Goal: Task Accomplishment & Management: Use online tool/utility

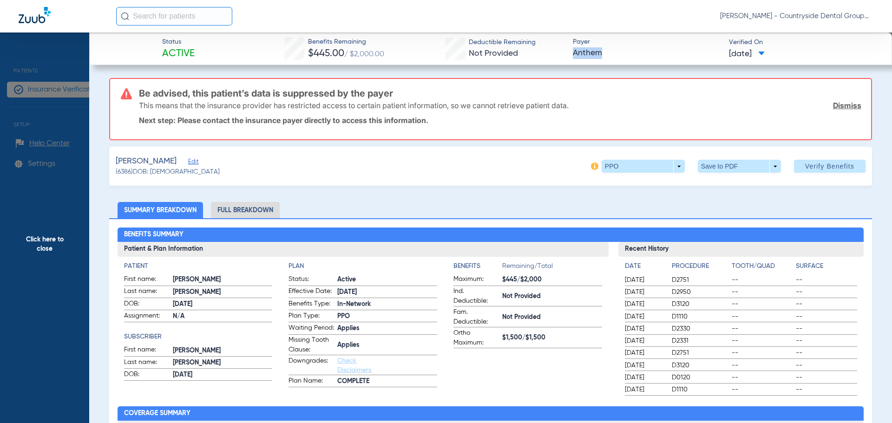
scroll to position [93, 0]
click at [24, 90] on span "Click here to close" at bounding box center [44, 244] width 89 height 423
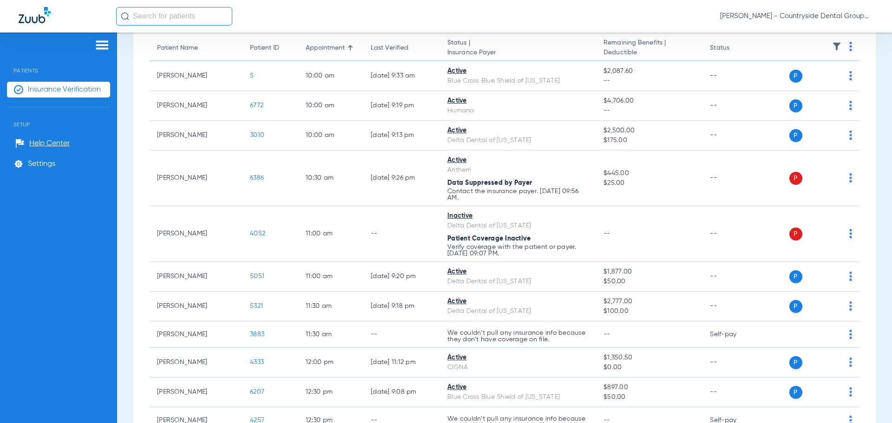
drag, startPoint x: 24, startPoint y: 90, endPoint x: 28, endPoint y: 83, distance: 8.1
click at [26, 87] on span "Click here to close" at bounding box center [44, 244] width 89 height 423
click at [40, 22] on img at bounding box center [35, 15] width 32 height 16
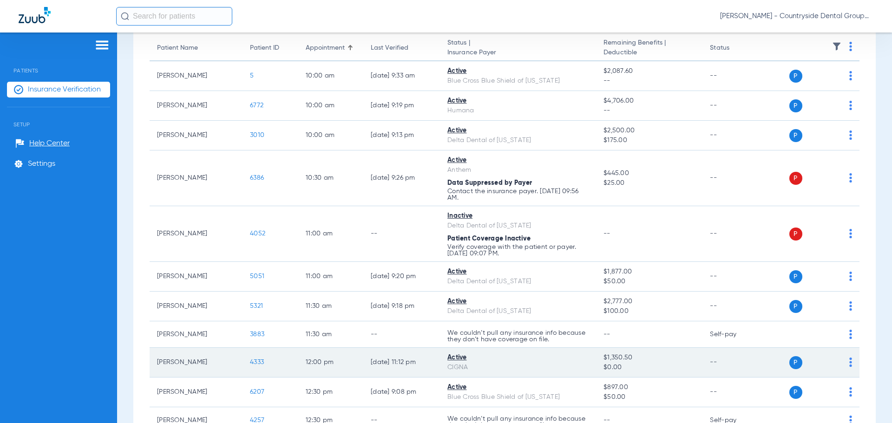
scroll to position [139, 0]
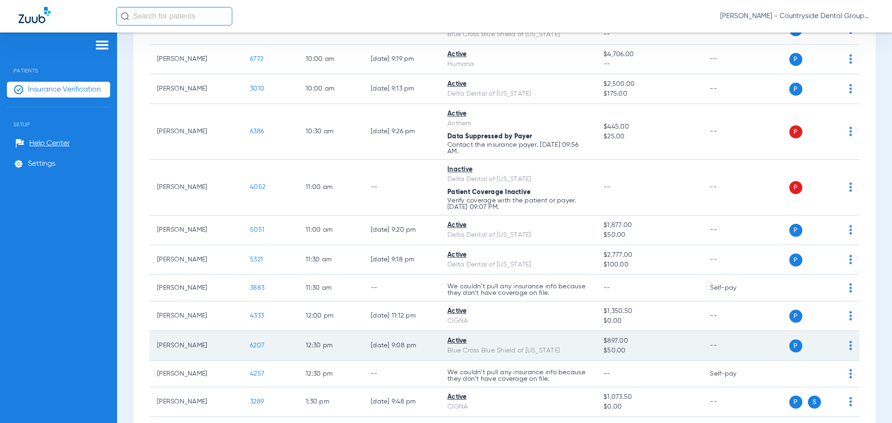
click at [850, 345] on img at bounding box center [851, 345] width 3 height 9
click at [844, 344] on div at bounding box center [446, 211] width 892 height 423
click at [850, 346] on img at bounding box center [851, 345] width 3 height 9
click at [845, 347] on div at bounding box center [446, 211] width 892 height 423
click at [850, 348] on img at bounding box center [851, 345] width 3 height 9
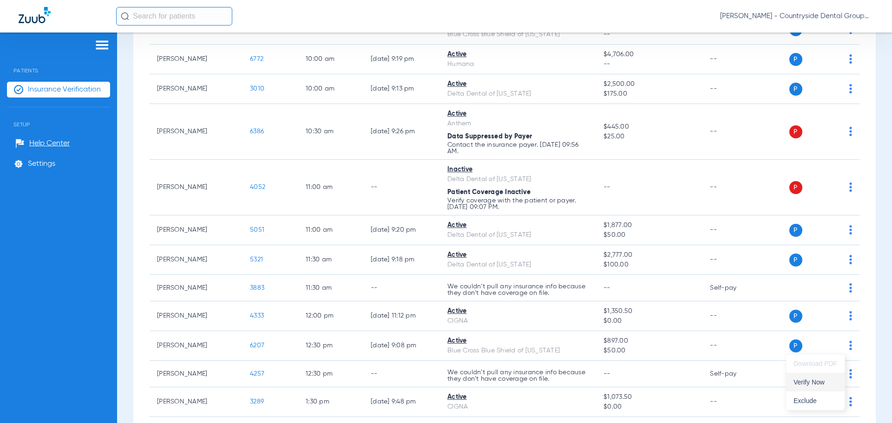
click at [805, 389] on button "Verify Now" at bounding box center [815, 382] width 59 height 19
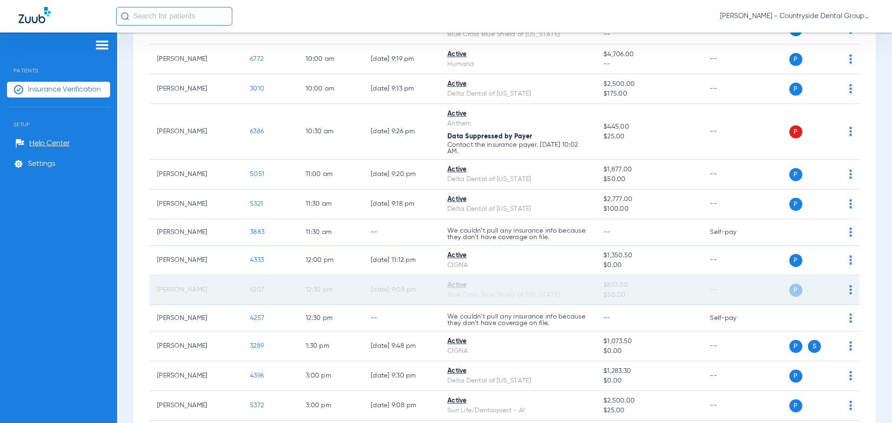
click at [842, 290] on div "P S" at bounding box center [809, 290] width 87 height 13
drag, startPoint x: 793, startPoint y: 287, endPoint x: 785, endPoint y: 293, distance: 9.9
click at [790, 290] on span "P" at bounding box center [796, 290] width 13 height 13
click at [790, 294] on span "P" at bounding box center [796, 290] width 13 height 13
drag, startPoint x: 249, startPoint y: 301, endPoint x: 225, endPoint y: 298, distance: 24.3
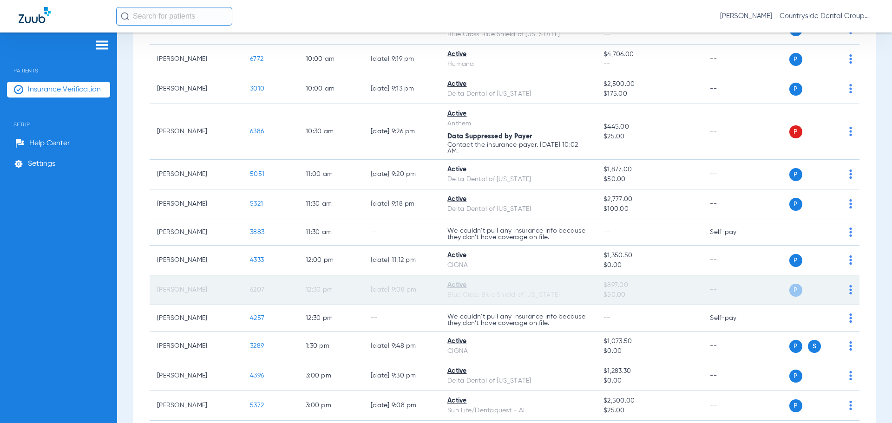
click at [224, 300] on tr "[PERSON_NAME] 6207 12:30 PM [DATE] 9:08 PM Active Blue Cross Blue Shield of [US…" at bounding box center [505, 291] width 710 height 30
click at [260, 291] on span "6207" at bounding box center [257, 290] width 14 height 7
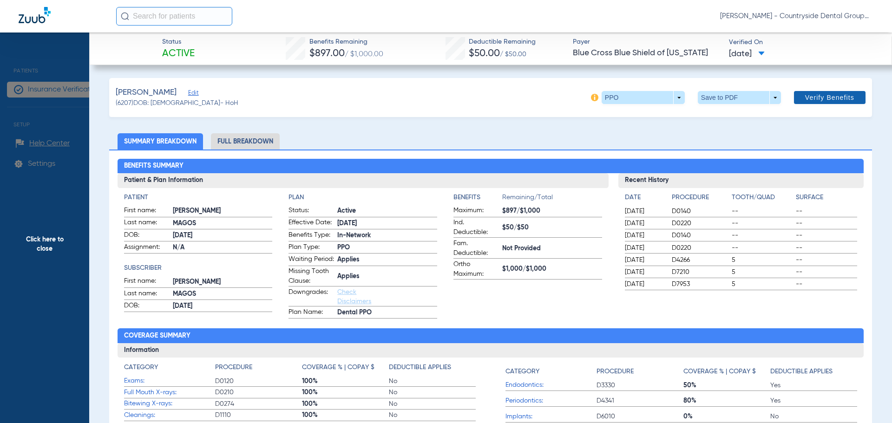
click at [813, 96] on span "Verify Benefits" at bounding box center [830, 97] width 49 height 7
